Goal: Task Accomplishment & Management: Manage account settings

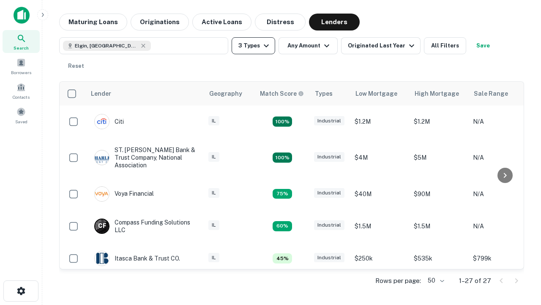
click at [253, 46] on button "3 Types" at bounding box center [254, 45] width 44 height 17
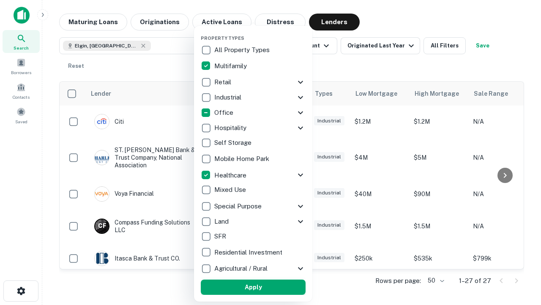
click at [253, 287] on button "Apply" at bounding box center [253, 286] width 105 height 15
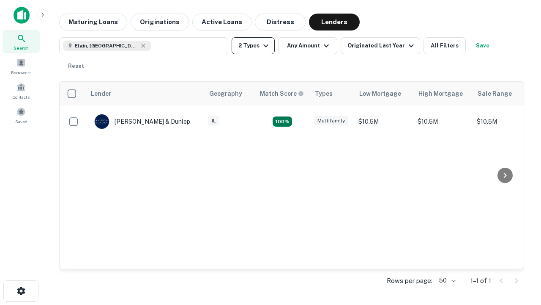
click at [253, 46] on button "2 Types" at bounding box center [253, 45] width 43 height 17
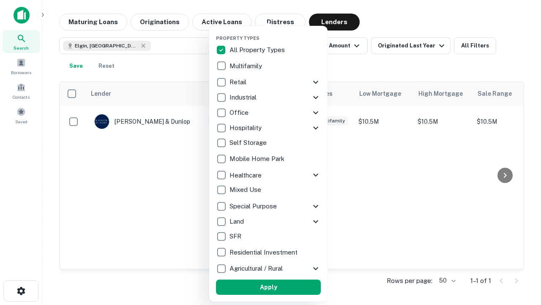
click at [269, 287] on button "Apply" at bounding box center [268, 286] width 105 height 15
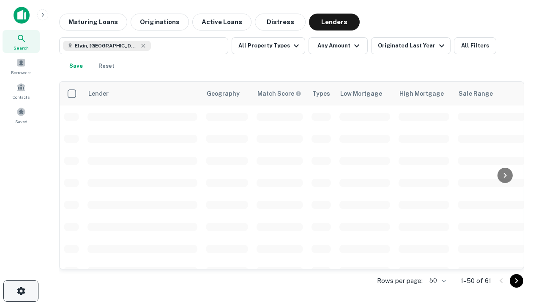
click at [21, 291] on icon "button" at bounding box center [21, 291] width 10 height 10
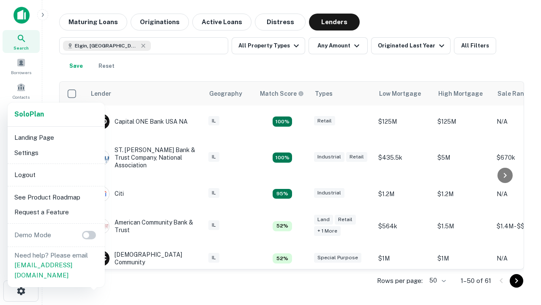
click at [56, 174] on li "Logout" at bounding box center [56, 174] width 91 height 15
